Goal: Information Seeking & Learning: Learn about a topic

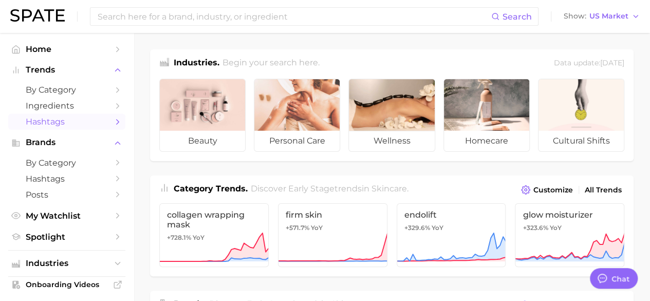
click at [74, 121] on span "Hashtags" at bounding box center [67, 122] width 82 height 10
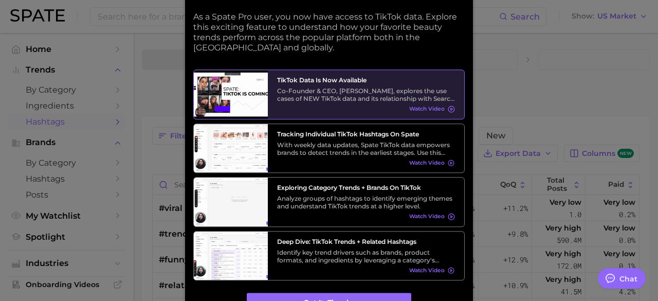
type textarea "x"
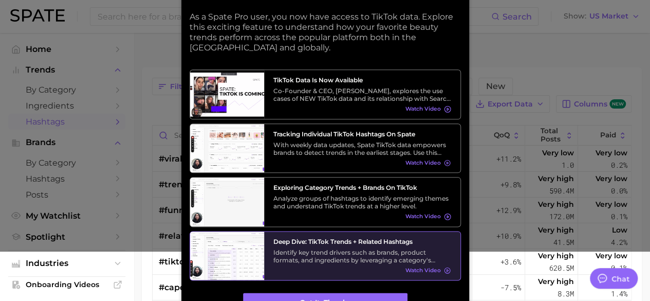
scroll to position [103, 0]
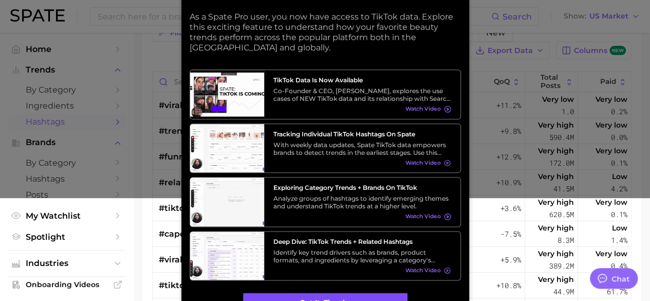
click at [338, 300] on button "Got it, thanks" at bounding box center [325, 303] width 165 height 20
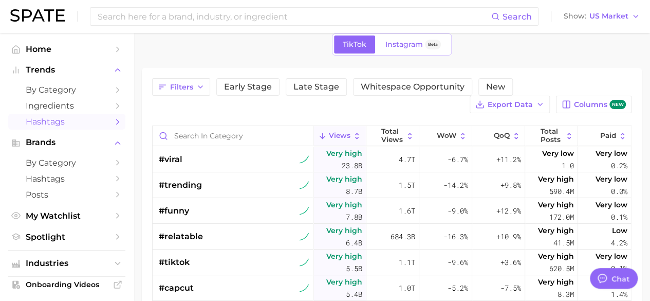
scroll to position [0, 0]
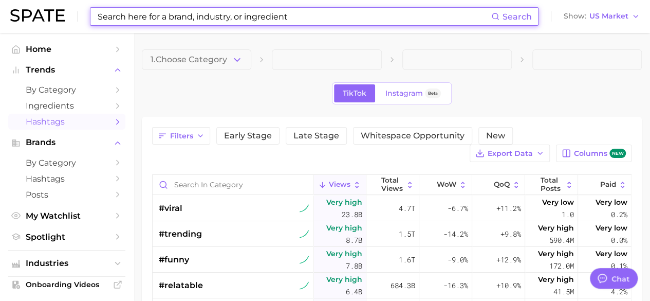
click at [192, 16] on input at bounding box center [294, 16] width 395 height 17
type input "a"
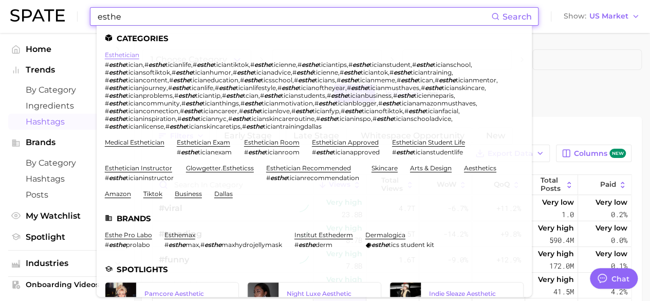
type input "esthe"
click at [130, 54] on link "esthetician" at bounding box center [122, 55] width 34 height 8
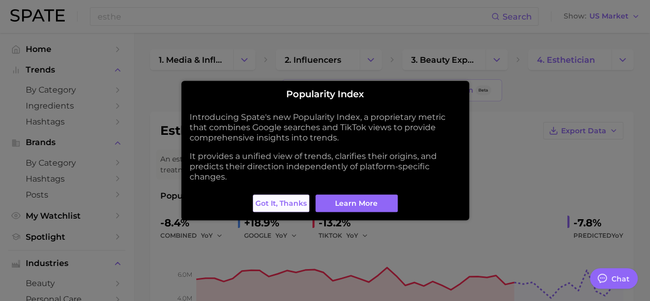
click at [280, 197] on button "Got it, thanks" at bounding box center [281, 202] width 57 height 17
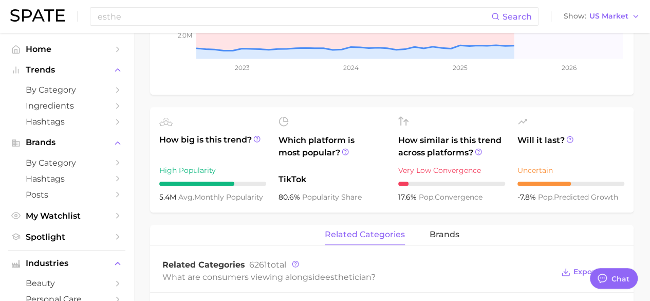
scroll to position [308, 0]
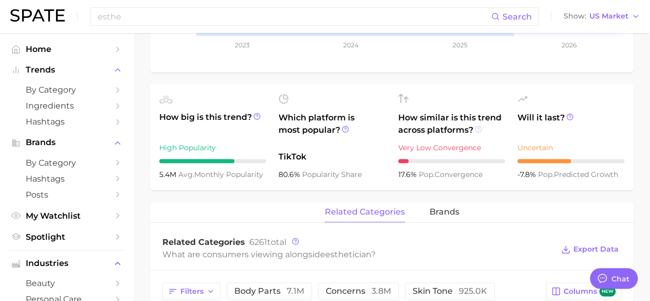
click at [479, 127] on icon at bounding box center [478, 128] width 7 height 7
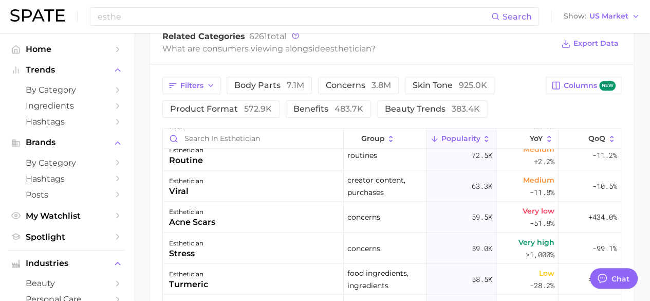
scroll to position [874, 0]
click at [120, 12] on input "esthe" at bounding box center [294, 16] width 395 height 17
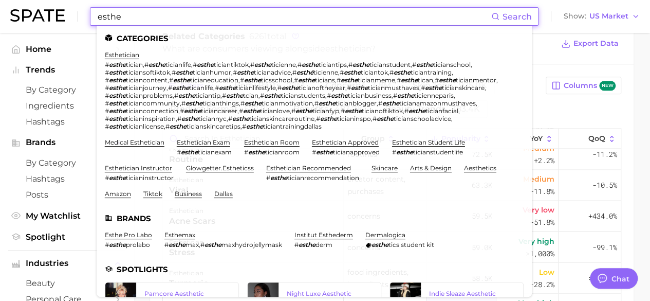
drag, startPoint x: 133, startPoint y: 14, endPoint x: 86, endPoint y: 15, distance: 46.8
click at [86, 15] on div "esthe Search Categories esthetician # esthe tician , # esthe ticianlife , # est…" at bounding box center [325, 16] width 630 height 33
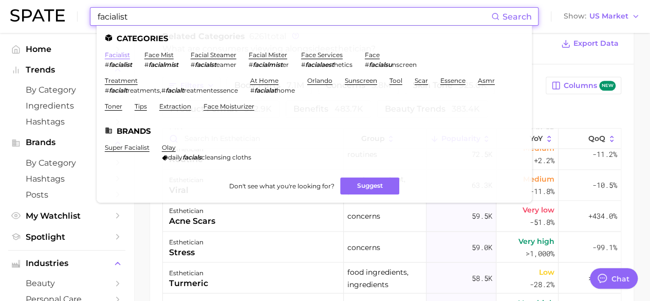
click at [116, 55] on link "facialist" at bounding box center [117, 55] width 25 height 8
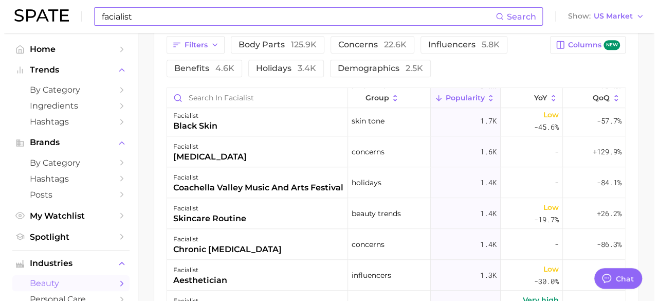
scroll to position [411, 0]
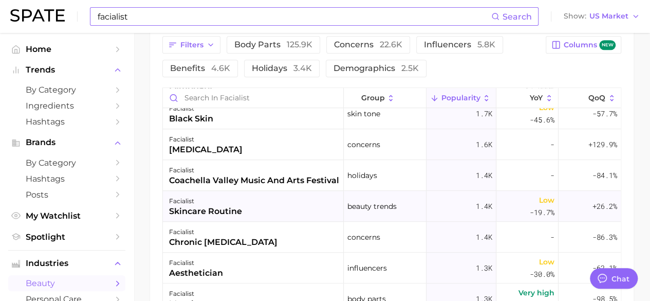
click at [258, 202] on div "facialist skincare routine" at bounding box center [253, 206] width 181 height 31
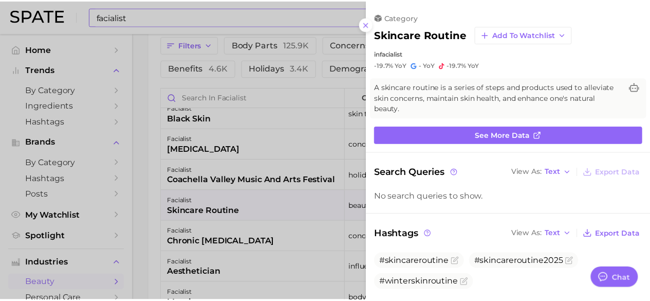
scroll to position [0, 0]
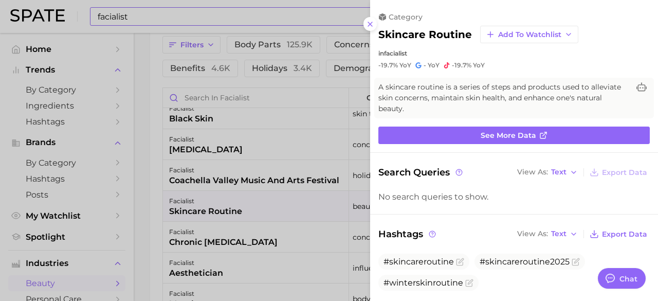
drag, startPoint x: 369, startPoint y: 26, endPoint x: 359, endPoint y: 35, distance: 13.5
click at [369, 26] on icon at bounding box center [370, 24] width 8 height 8
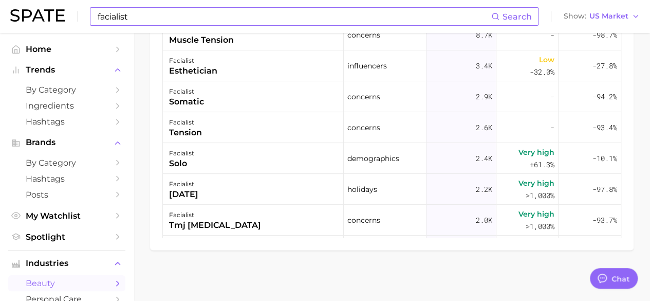
click at [150, 8] on input "facialist" at bounding box center [294, 16] width 395 height 17
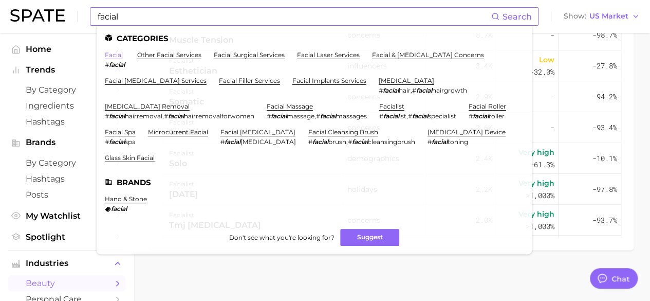
click at [112, 55] on link "facial" at bounding box center [114, 55] width 18 height 8
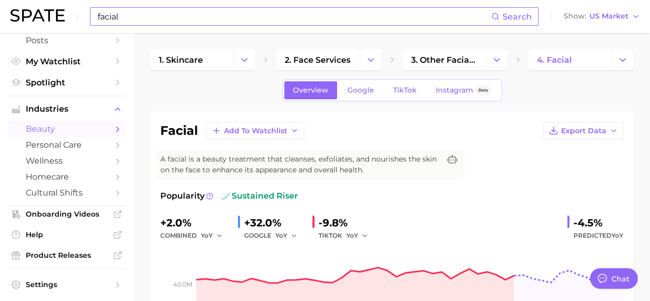
click at [119, 16] on input "facial" at bounding box center [294, 16] width 395 height 17
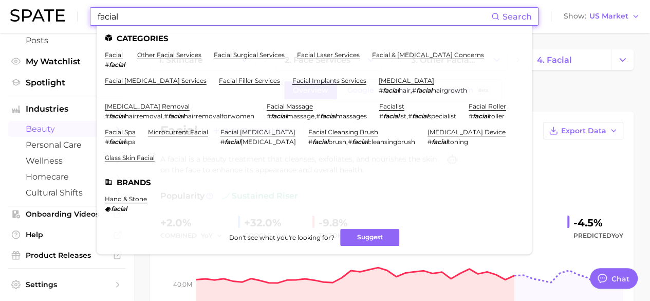
drag, startPoint x: 121, startPoint y: 17, endPoint x: 72, endPoint y: 17, distance: 48.3
click at [72, 17] on div "facial Search Categories facial # facial other facial services facial surgical …" at bounding box center [325, 16] width 630 height 33
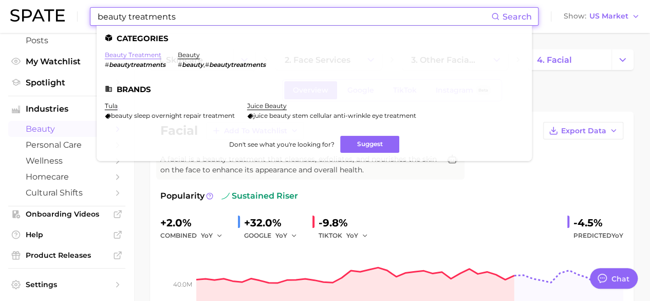
click at [143, 57] on link "beauty treatment" at bounding box center [133, 55] width 57 height 8
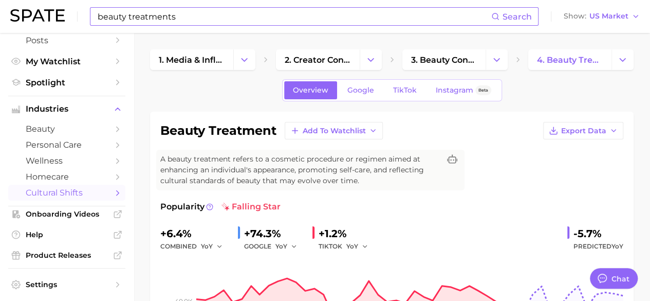
click at [316, 19] on input "beauty treatments" at bounding box center [294, 16] width 395 height 17
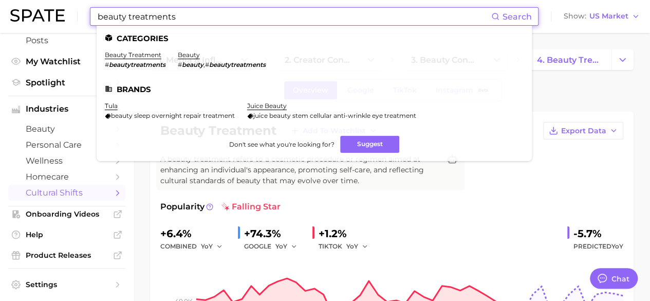
drag, startPoint x: 315, startPoint y: 15, endPoint x: 65, endPoint y: 21, distance: 250.0
click at [65, 21] on div "beauty treatments Search Categories beauty treatment # beautytreatments beauty …" at bounding box center [325, 16] width 630 height 33
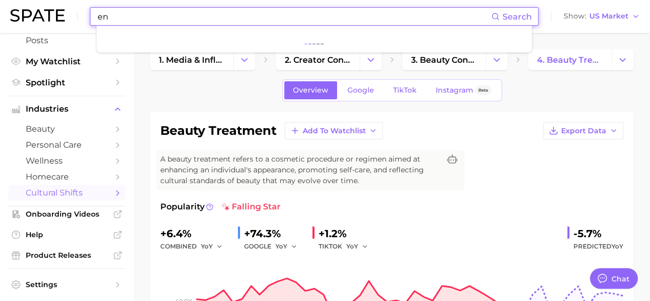
type input "e"
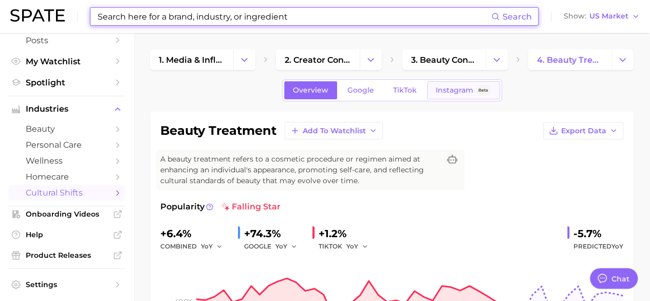
click at [469, 85] on link "Instagram Beta" at bounding box center [463, 90] width 73 height 18
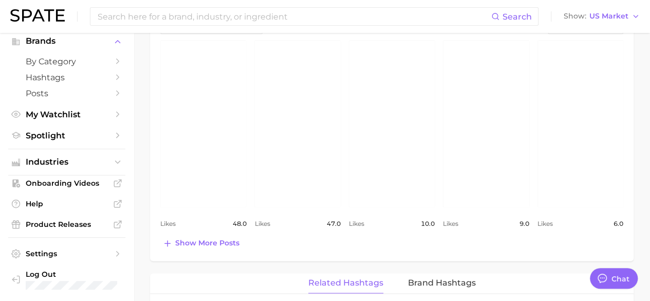
scroll to position [487, 0]
click at [482, 138] on link "view post on Instagram" at bounding box center [486, 123] width 86 height 167
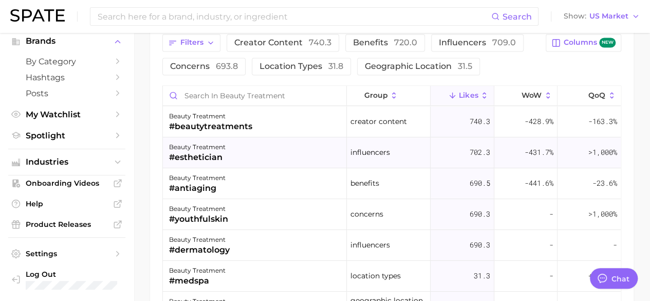
scroll to position [807, 0]
click at [295, 158] on div "beauty treatment #esthetician" at bounding box center [255, 152] width 184 height 31
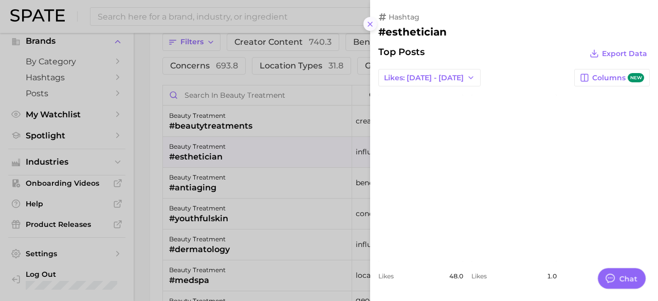
click at [371, 22] on icon at bounding box center [370, 24] width 8 height 8
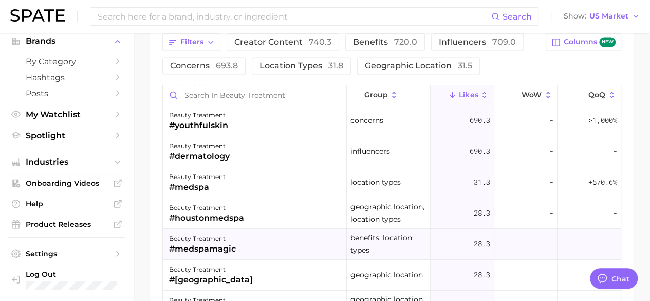
scroll to position [0, 0]
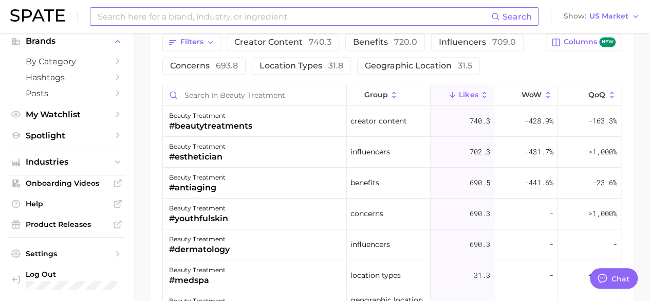
click at [266, 17] on input at bounding box center [294, 16] width 395 height 17
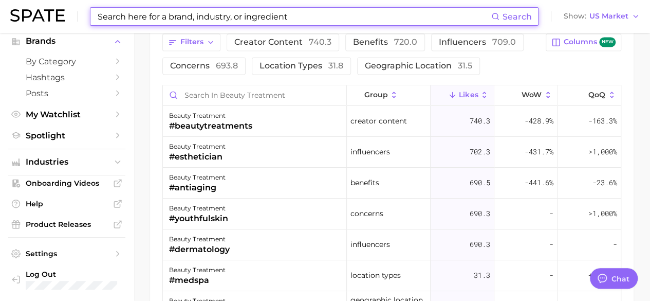
click at [266, 17] on input at bounding box center [294, 16] width 395 height 17
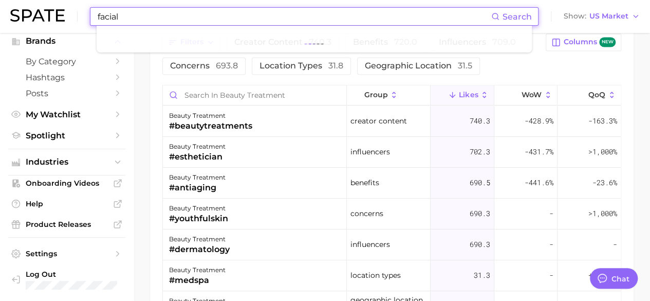
type input "facial"
click at [502, 21] on span "Search" at bounding box center [512, 16] width 41 height 17
click at [518, 18] on span "Search" at bounding box center [517, 17] width 29 height 10
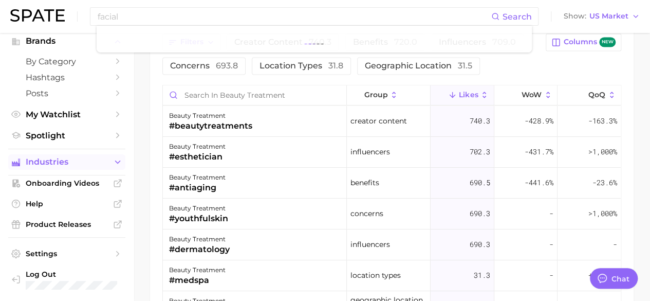
click at [55, 167] on span "Industries" at bounding box center [67, 161] width 82 height 9
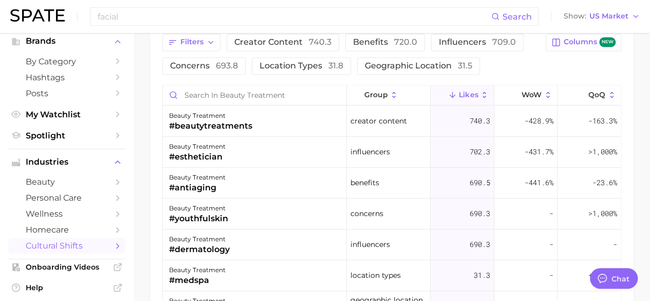
click at [70, 246] on span "cultural shifts" at bounding box center [67, 246] width 82 height 10
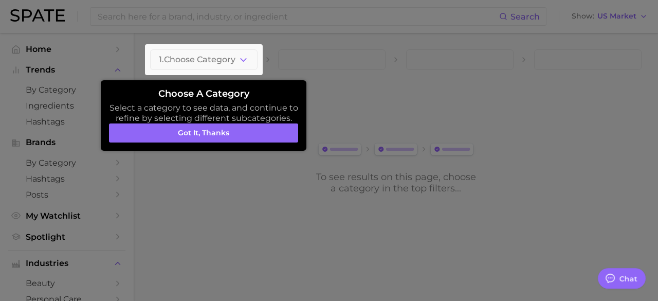
drag, startPoint x: 212, startPoint y: 134, endPoint x: 215, endPoint y: 118, distance: 16.7
click at [213, 134] on button "Got it, thanks" at bounding box center [203, 133] width 189 height 20
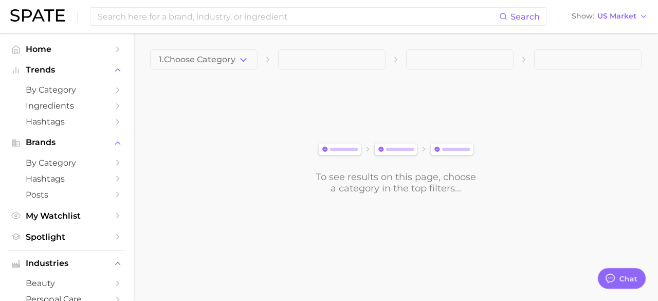
click at [220, 70] on div "1. Choose Category To see results on this page, choose a category in the top fi…" at bounding box center [396, 121] width 492 height 144
click at [223, 50] on button "1. Choose Category" at bounding box center [203, 59] width 107 height 21
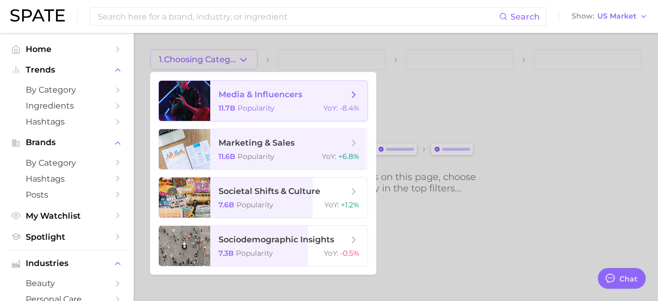
click at [258, 112] on span "Popularity" at bounding box center [256, 107] width 37 height 9
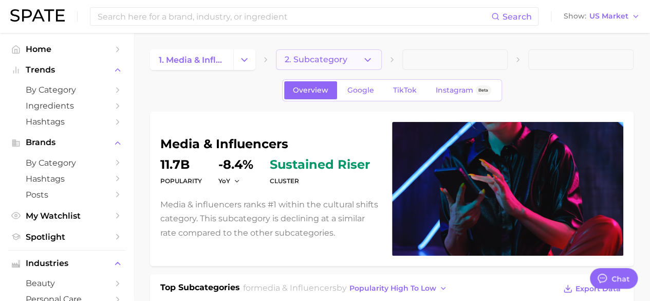
click at [295, 63] on span "2. Subcategory" at bounding box center [316, 59] width 63 height 9
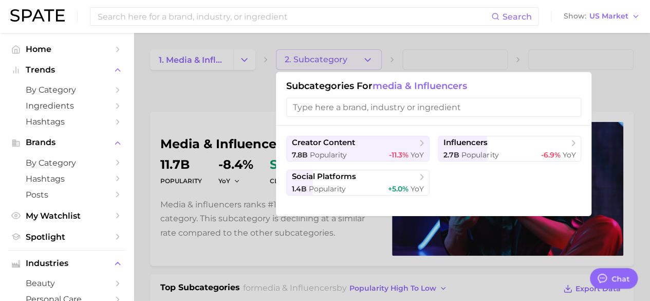
click at [342, 108] on input "search" at bounding box center [433, 107] width 295 height 19
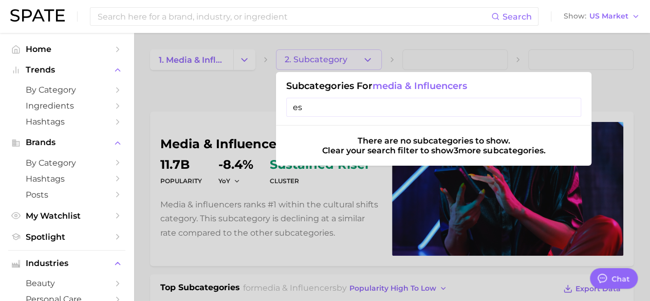
type input "e"
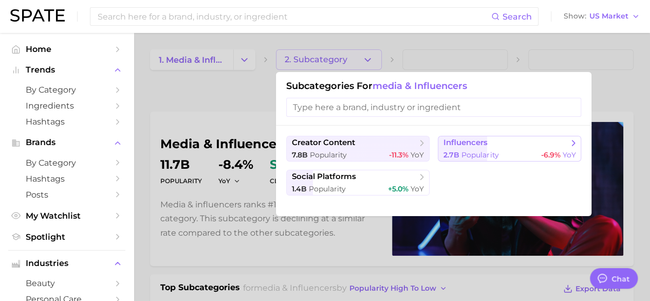
click at [515, 151] on div "2.7b Popularity -6.9% YoY" at bounding box center [510, 155] width 132 height 10
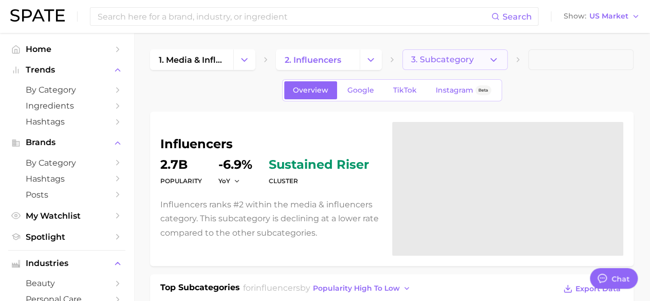
click at [443, 62] on span "3. Subcategory" at bounding box center [442, 59] width 63 height 9
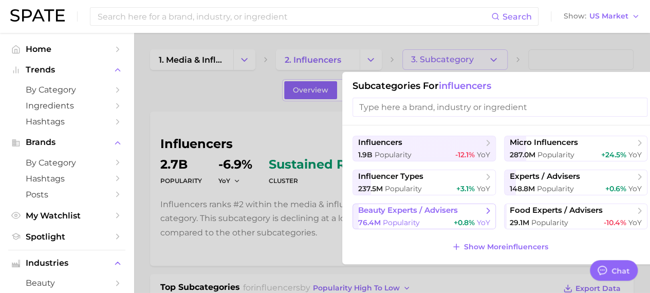
click at [414, 222] on span "Popularity" at bounding box center [401, 222] width 37 height 9
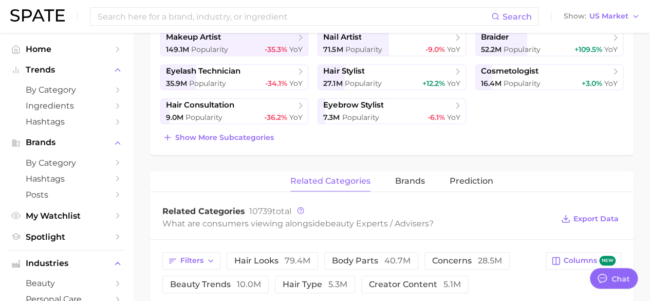
scroll to position [257, 0]
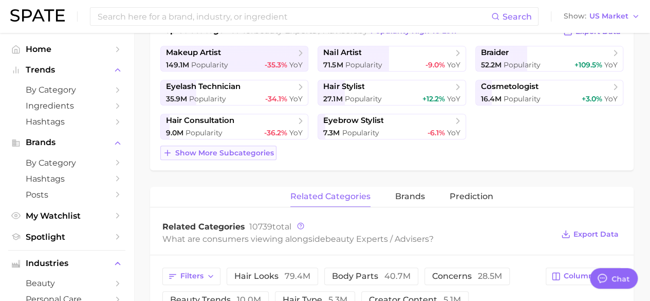
click at [255, 153] on span "Show more subcategories" at bounding box center [224, 153] width 99 height 9
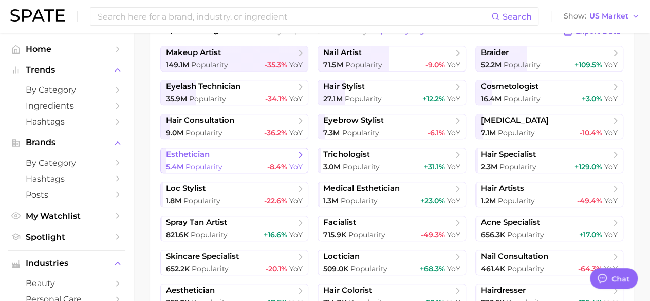
click at [223, 166] on div "5.4m Popularity -8.4% YoY" at bounding box center [234, 167] width 137 height 10
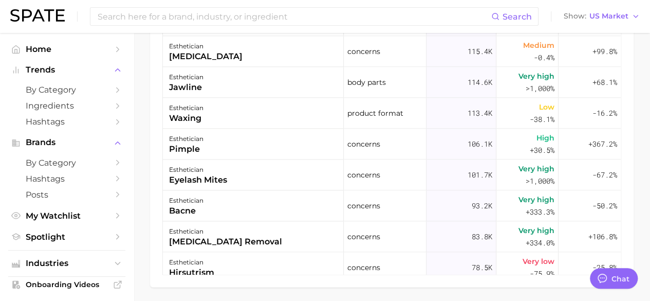
scroll to position [874, 0]
